Goal: Information Seeking & Learning: Learn about a topic

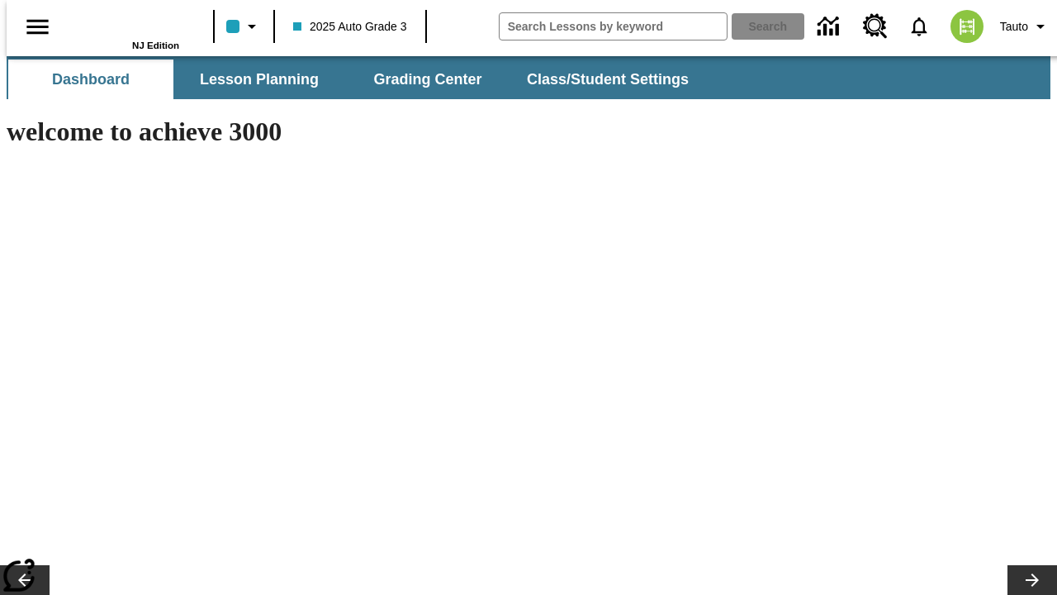
type input "-1"
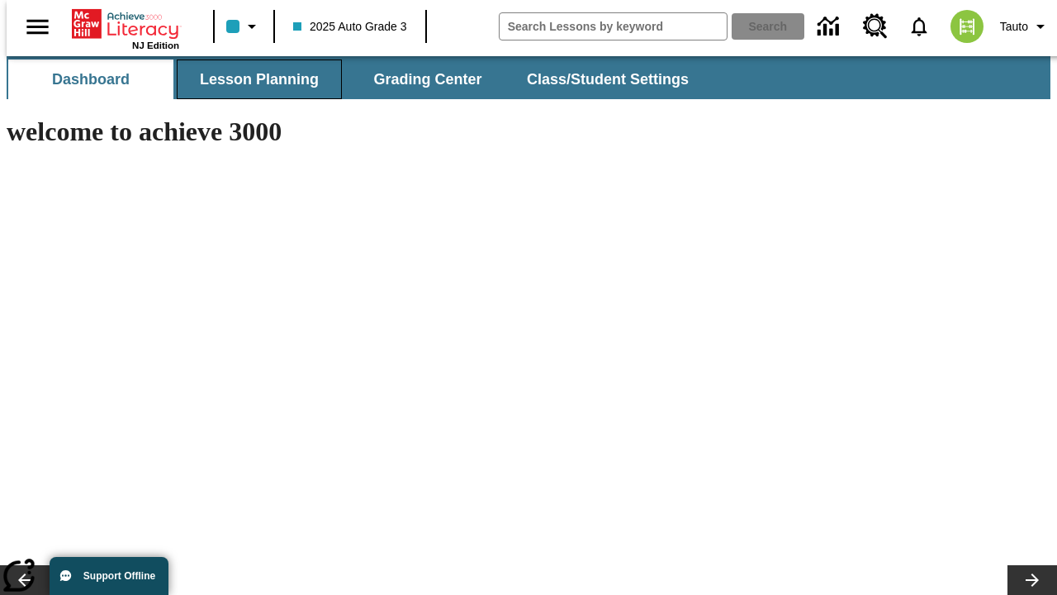
click at [253, 79] on button "Lesson Planning" at bounding box center [259, 79] width 165 height 40
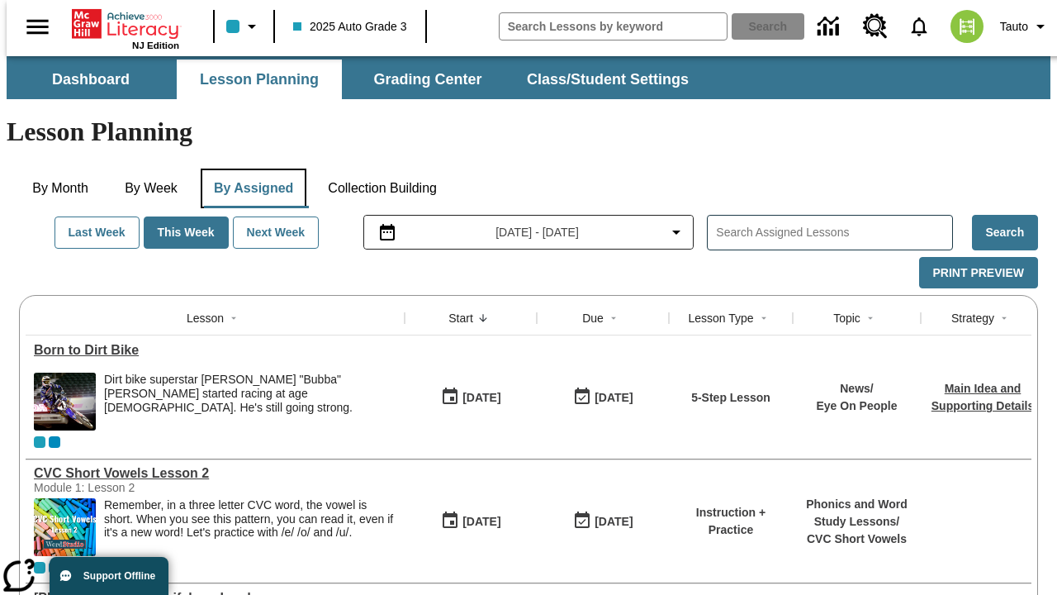
click at [249, 169] on button "By Assigned" at bounding box center [254, 189] width 106 height 40
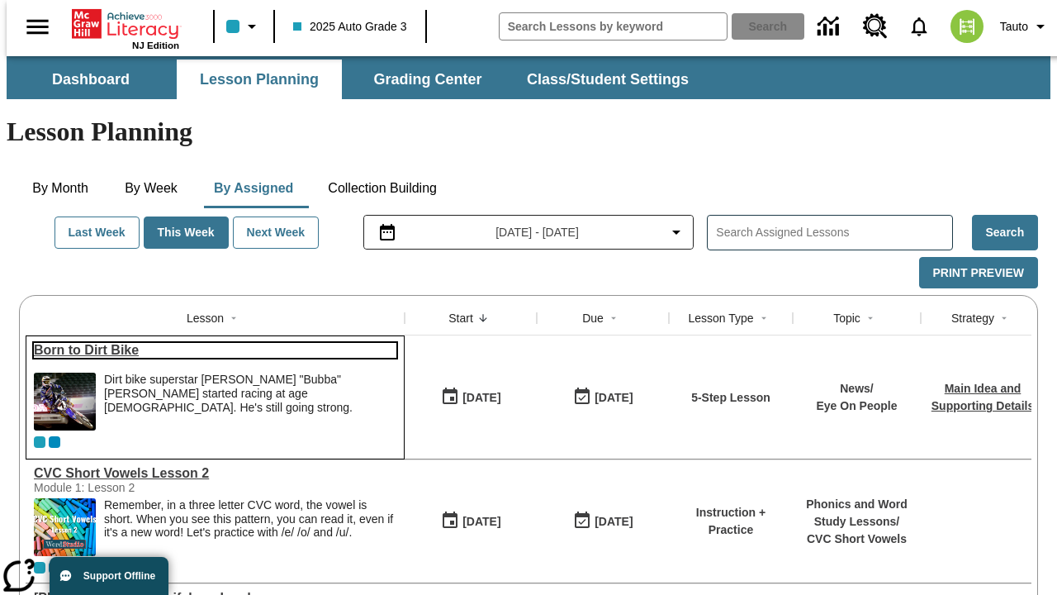
click at [208, 343] on link "Born to Dirt Bike" at bounding box center [215, 350] width 363 height 15
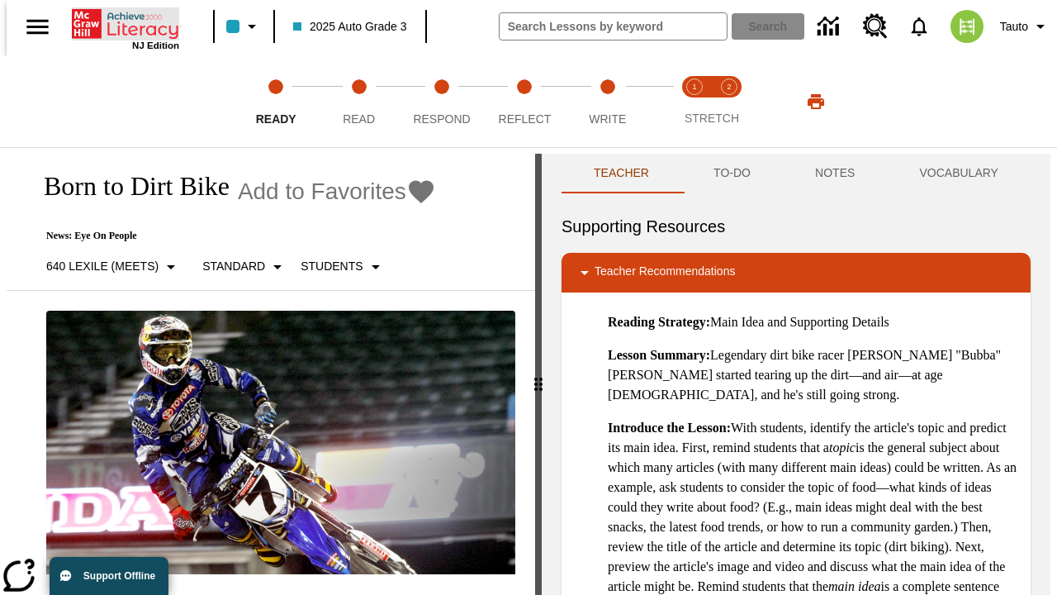
click at [119, 22] on icon "Home" at bounding box center [127, 23] width 110 height 33
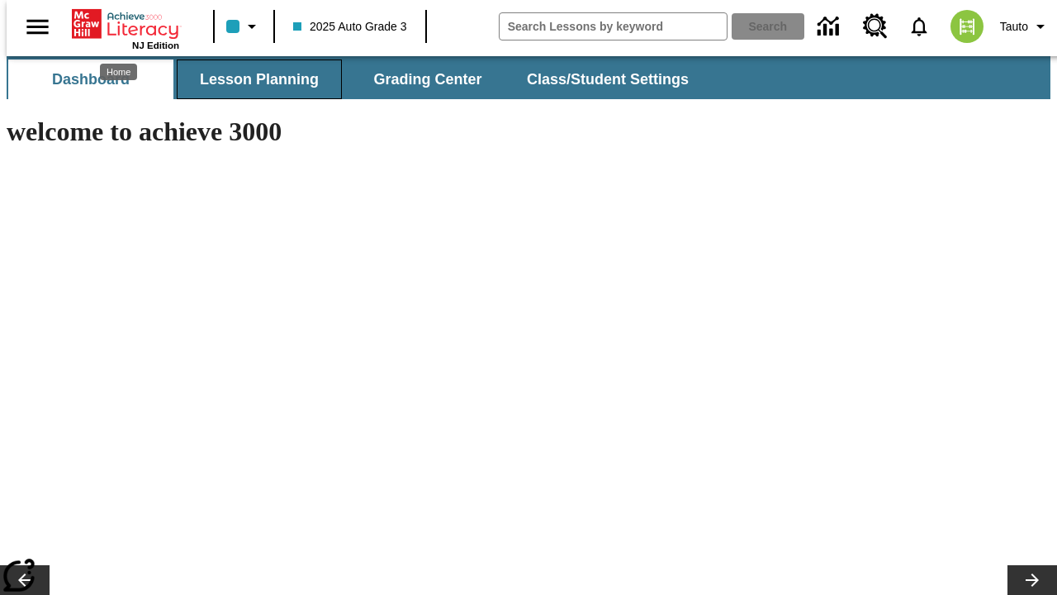
click at [253, 79] on button "Lesson Planning" at bounding box center [259, 79] width 165 height 40
